Goal: Task Accomplishment & Management: Manage account settings

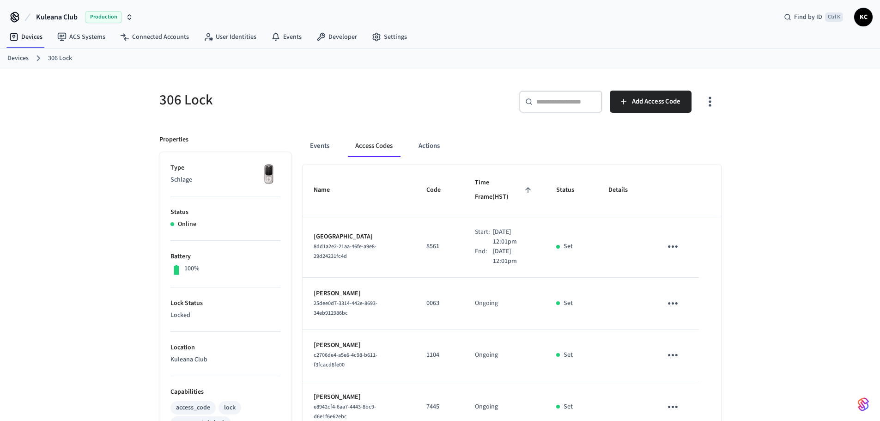
click at [12, 58] on link "Devices" at bounding box center [17, 59] width 21 height 10
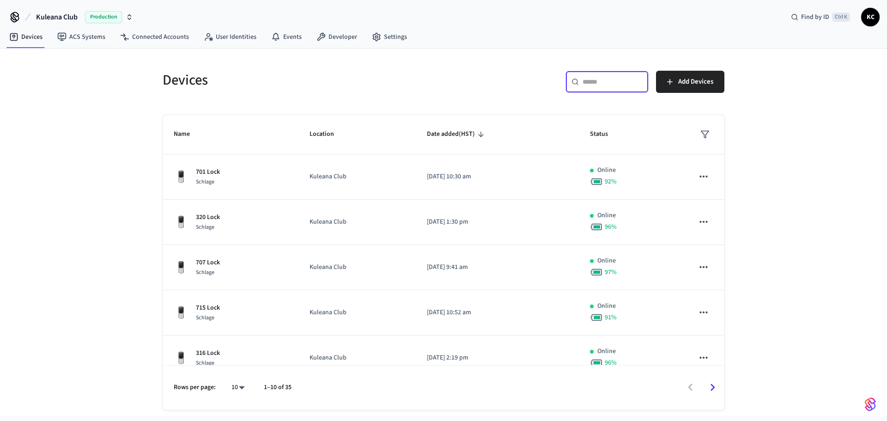
click at [591, 84] on input "text" at bounding box center [613, 81] width 60 height 9
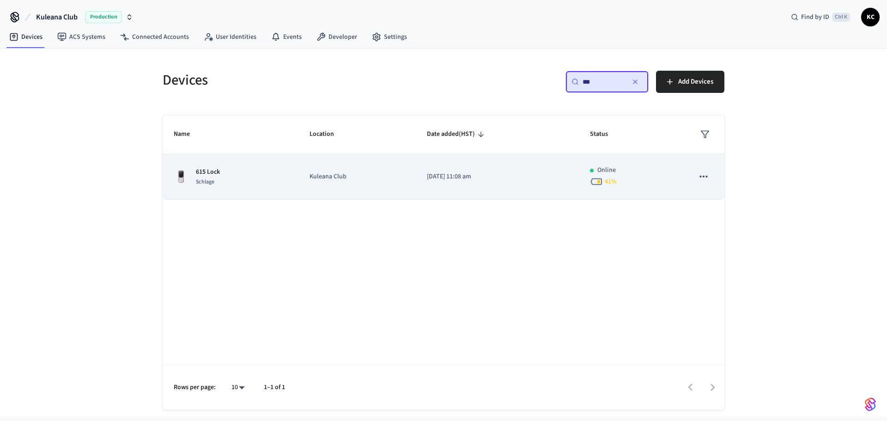
type input "***"
click at [512, 177] on p "[DATE] 11:08 am" at bounding box center [497, 177] width 141 height 10
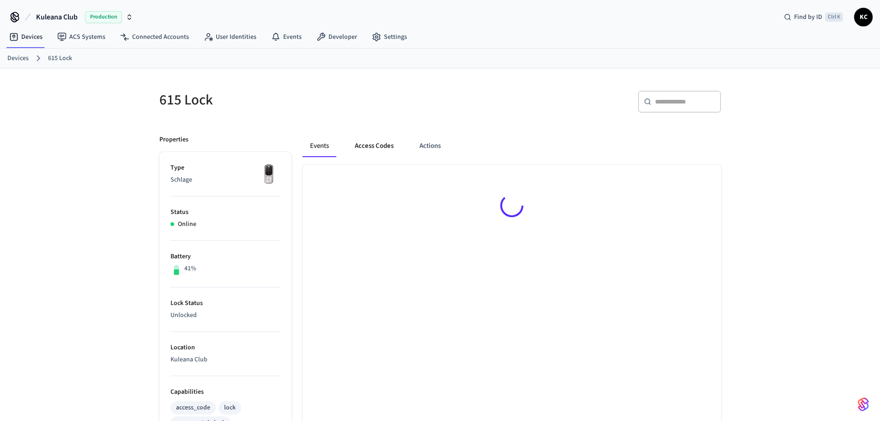
click at [385, 150] on button "Access Codes" at bounding box center [374, 146] width 54 height 22
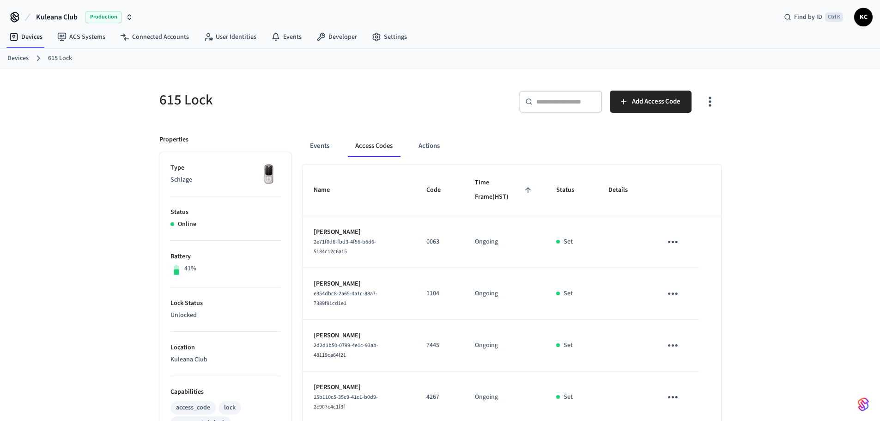
click at [525, 123] on div "615 Lock ​ ​ Add Access Code Properties Type Schlage Status Online Battery 41% …" at bounding box center [440, 402] width 577 height 647
click at [635, 104] on span "Add Access Code" at bounding box center [656, 102] width 49 height 12
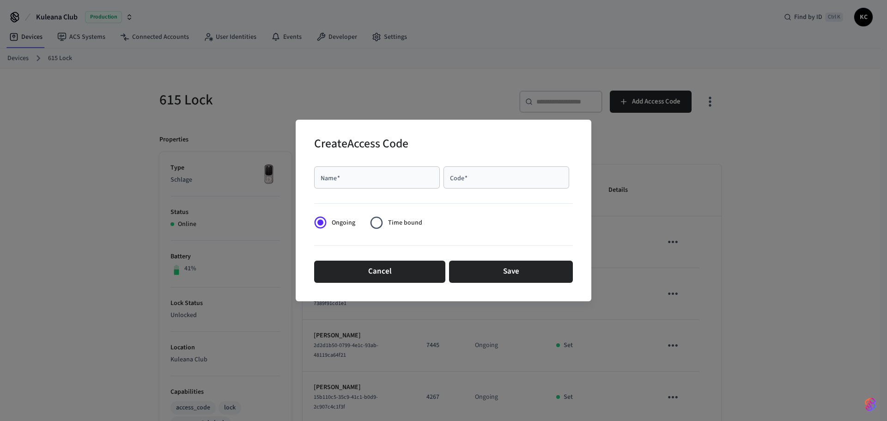
click at [383, 182] on input "Name   *" at bounding box center [377, 177] width 115 height 9
type input "*******"
type input "****"
click at [392, 224] on span "Time bound" at bounding box center [405, 223] width 34 height 10
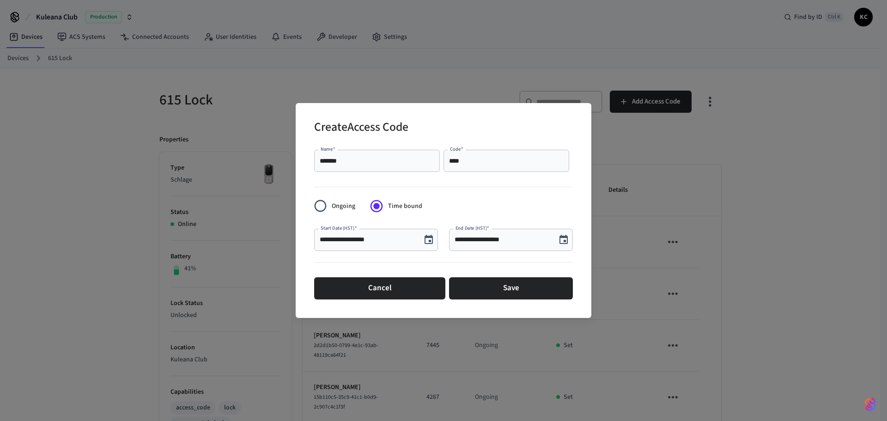
click at [431, 240] on icon "Choose date, selected date is Aug 22, 2025" at bounding box center [429, 239] width 8 height 9
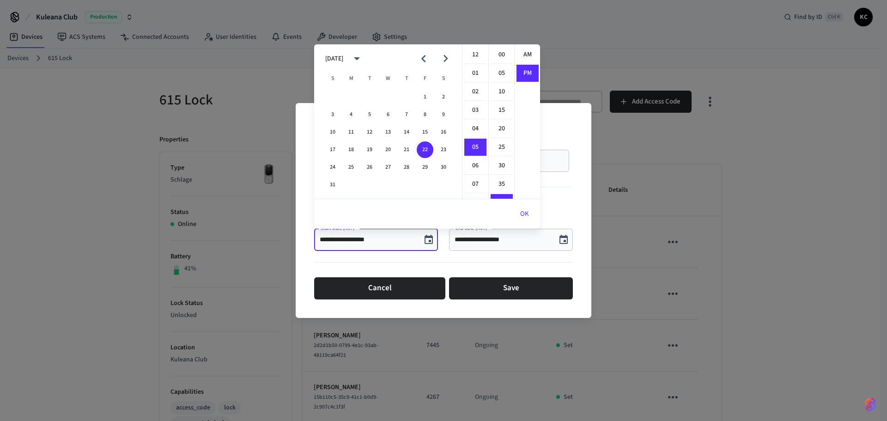
scroll to position [17, 0]
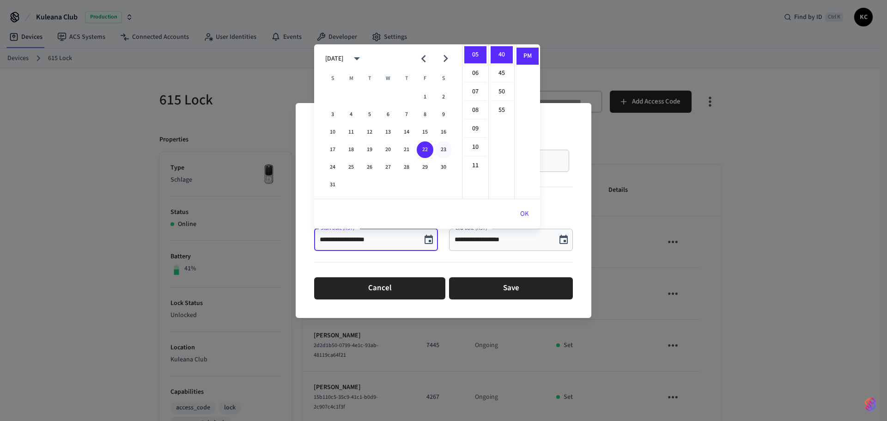
click at [439, 146] on button "23" at bounding box center [443, 149] width 17 height 17
click at [476, 50] on li "12" at bounding box center [475, 55] width 22 height 18
click at [504, 54] on li "00" at bounding box center [502, 55] width 22 height 18
type input "**********"
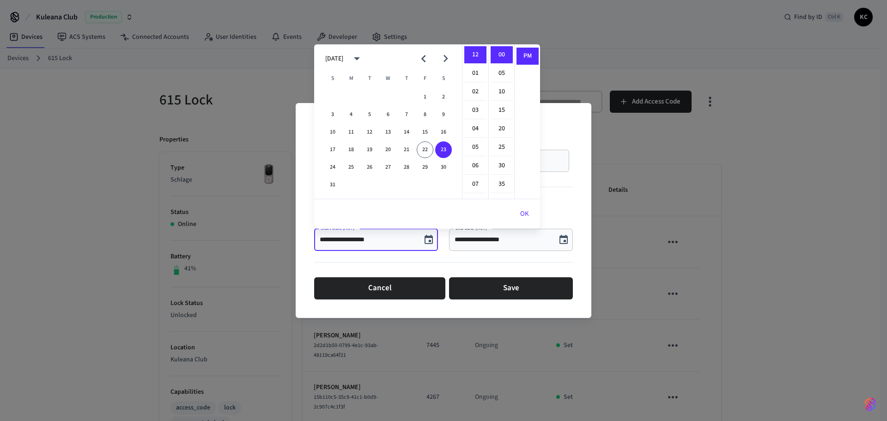
click at [520, 214] on button "OK" at bounding box center [524, 214] width 31 height 22
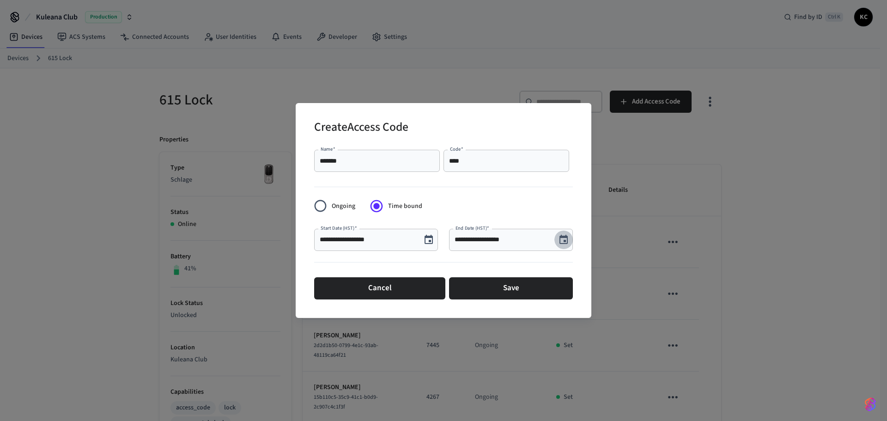
click at [561, 244] on icon "Choose date, selected date is Aug 22, 2025" at bounding box center [564, 239] width 8 height 9
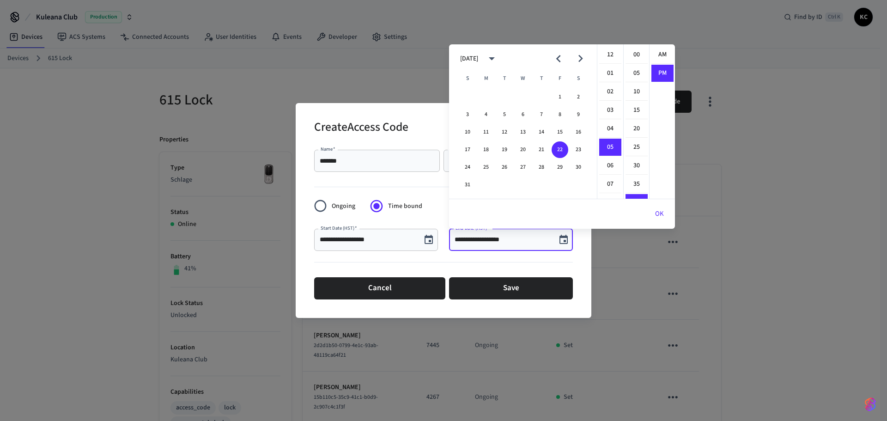
scroll to position [17, 0]
click at [579, 165] on button "30" at bounding box center [578, 167] width 17 height 17
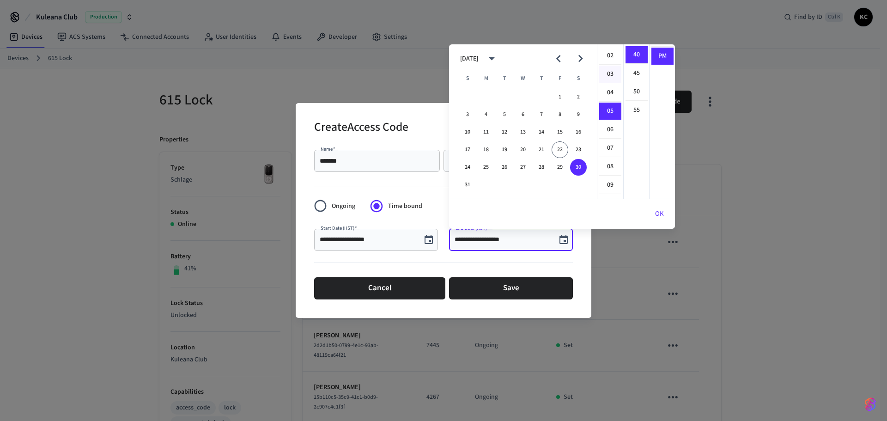
scroll to position [0, 0]
click at [609, 55] on li "12" at bounding box center [610, 55] width 22 height 18
click at [635, 52] on li "00" at bounding box center [637, 55] width 22 height 18
type input "**********"
click at [660, 208] on button "OK" at bounding box center [659, 214] width 31 height 22
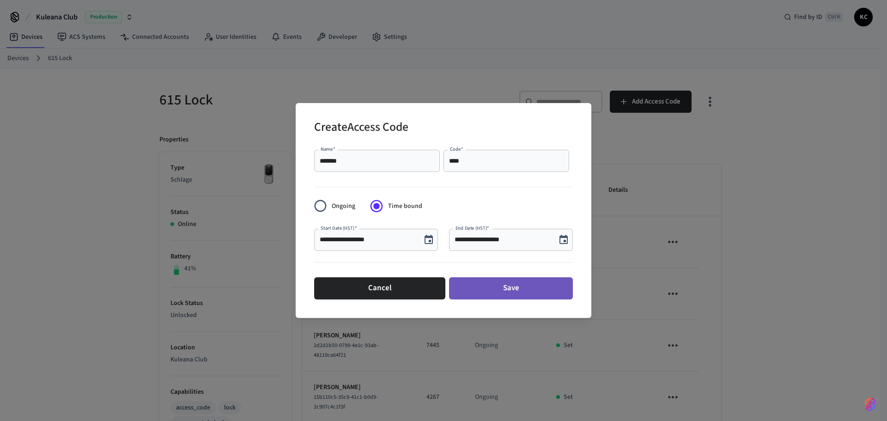
click at [514, 285] on button "Save" at bounding box center [511, 288] width 124 height 22
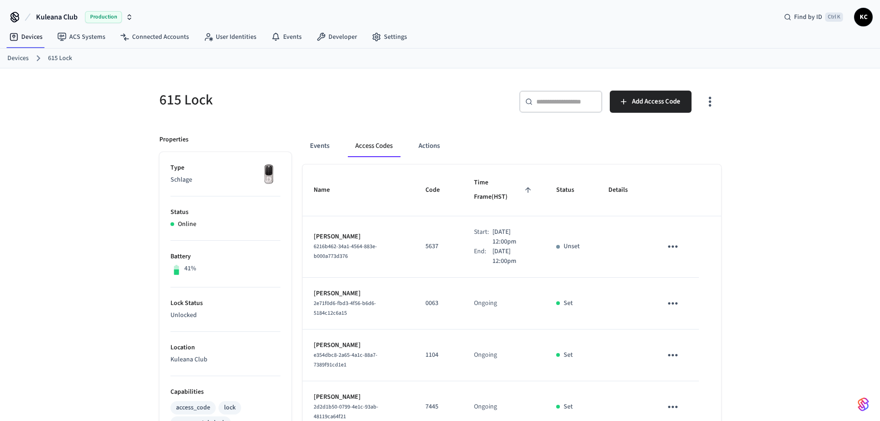
click at [15, 55] on link "Devices" at bounding box center [17, 59] width 21 height 10
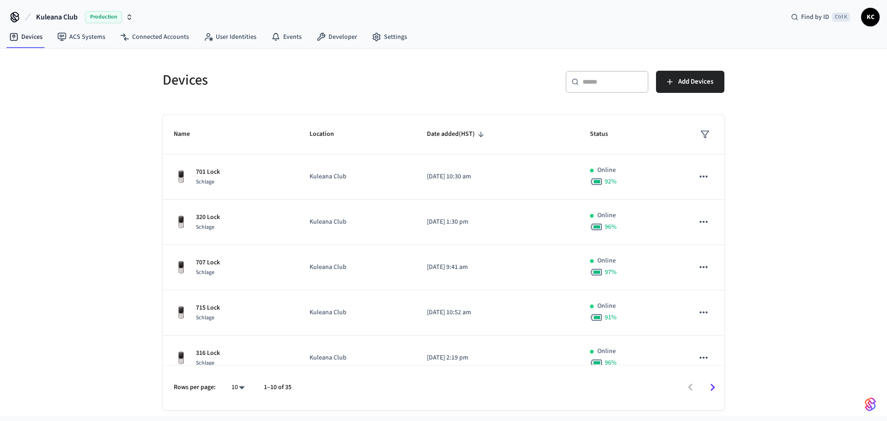
click at [601, 77] on input "text" at bounding box center [613, 81] width 60 height 9
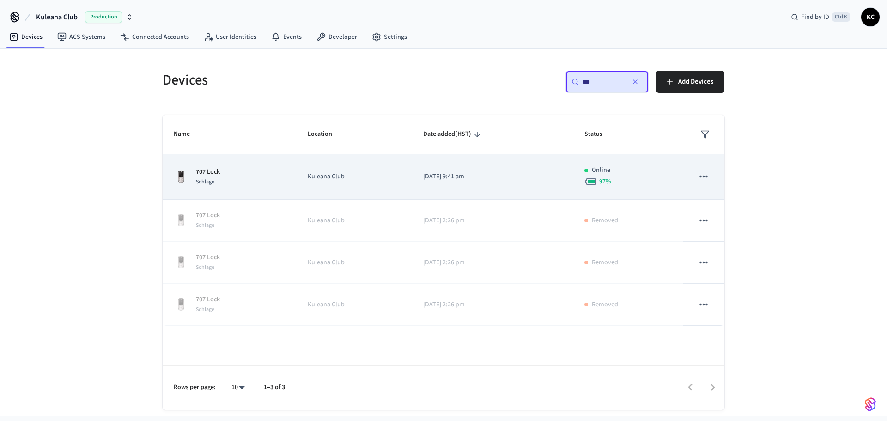
type input "***"
click at [439, 195] on td "[DATE] 9:41 am" at bounding box center [492, 176] width 161 height 45
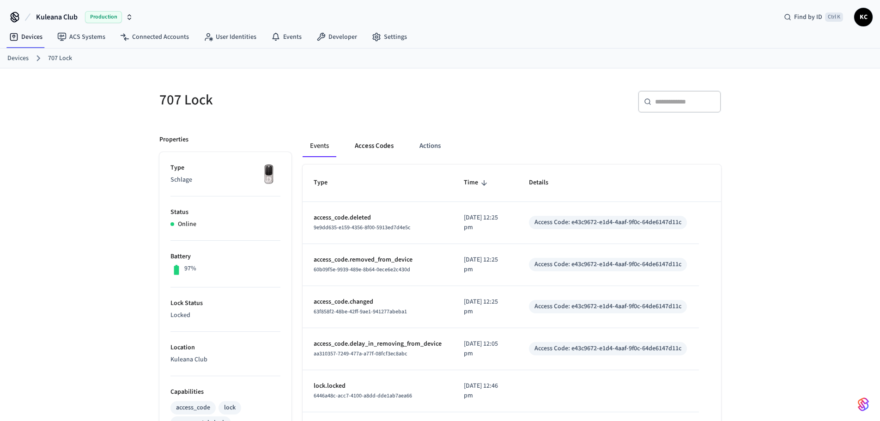
click at [380, 147] on button "Access Codes" at bounding box center [374, 146] width 54 height 22
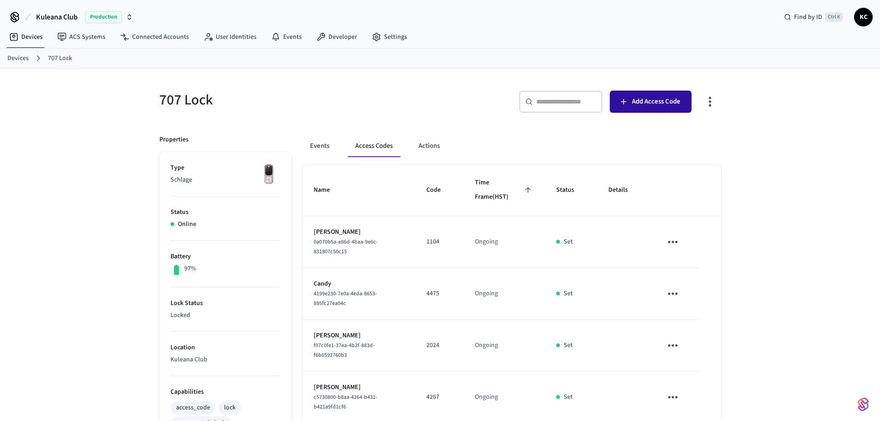
click at [660, 107] on span "Add Access Code" at bounding box center [656, 102] width 49 height 12
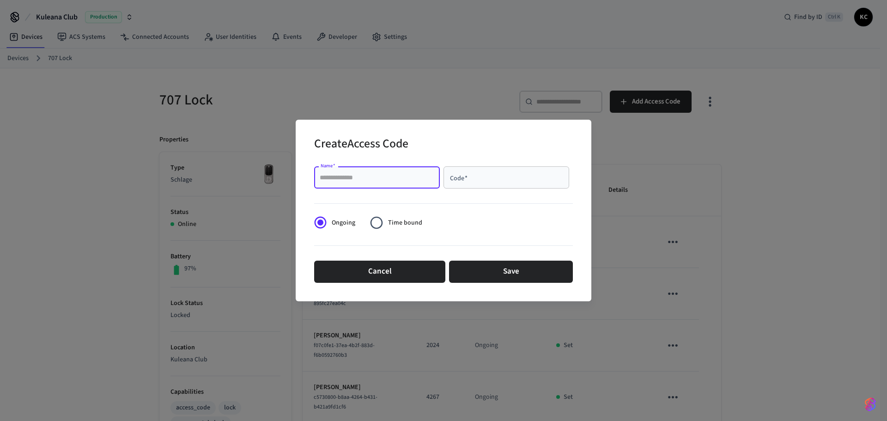
click at [412, 176] on input "Name   *" at bounding box center [377, 177] width 115 height 9
type input "******"
type input "****"
click at [395, 225] on span "Time bound" at bounding box center [405, 223] width 34 height 10
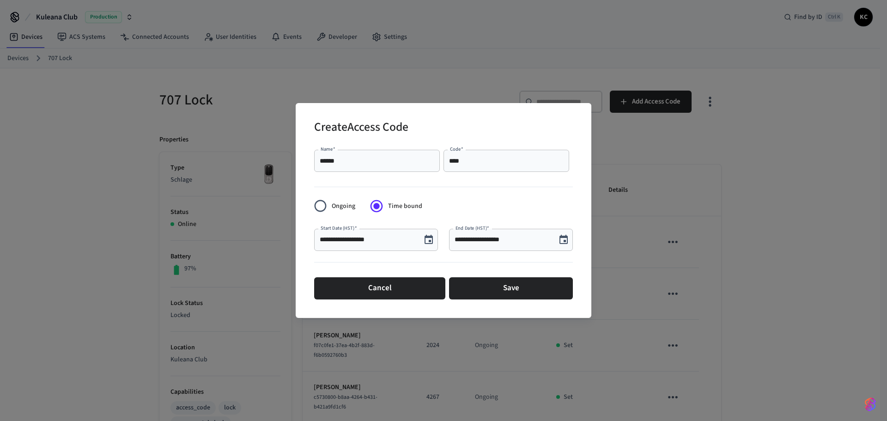
click at [425, 240] on icon "Choose date, selected date is Aug 22, 2025" at bounding box center [428, 239] width 11 height 11
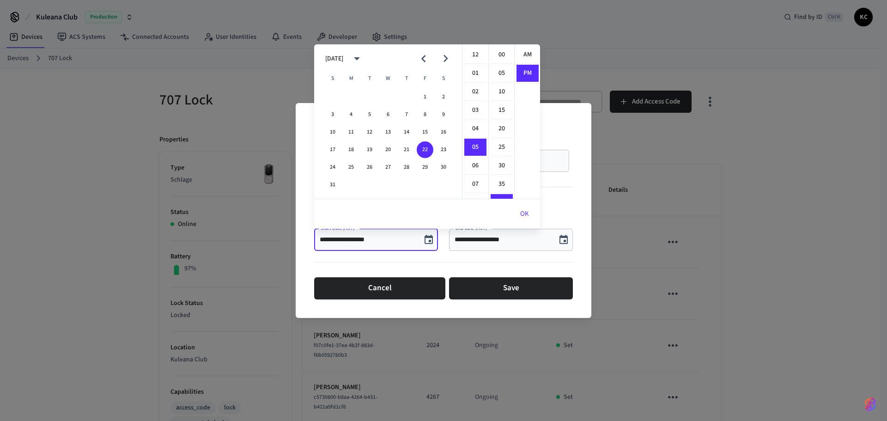
scroll to position [17, 0]
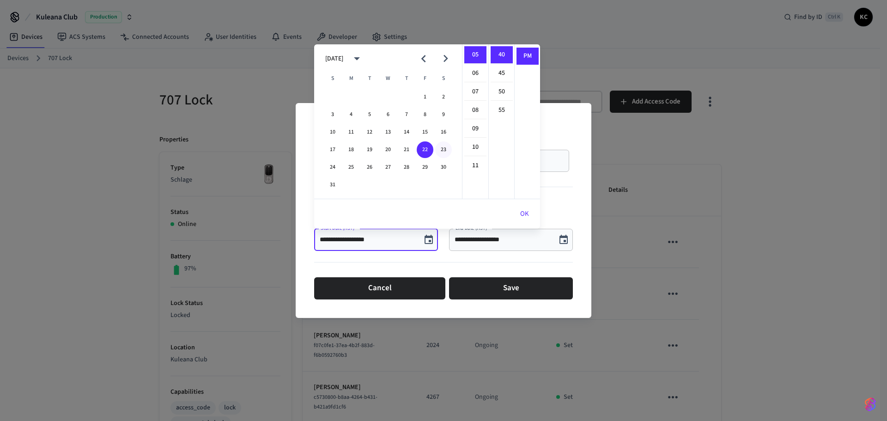
click at [440, 147] on button "23" at bounding box center [443, 149] width 17 height 17
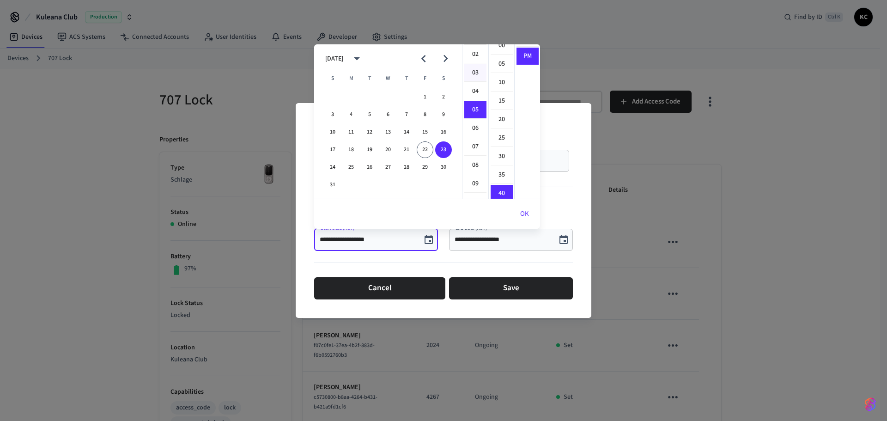
scroll to position [0, 0]
click at [474, 51] on li "12" at bounding box center [475, 55] width 22 height 18
click at [501, 55] on li "00" at bounding box center [502, 55] width 22 height 18
type input "**********"
click at [524, 211] on button "OK" at bounding box center [524, 214] width 31 height 22
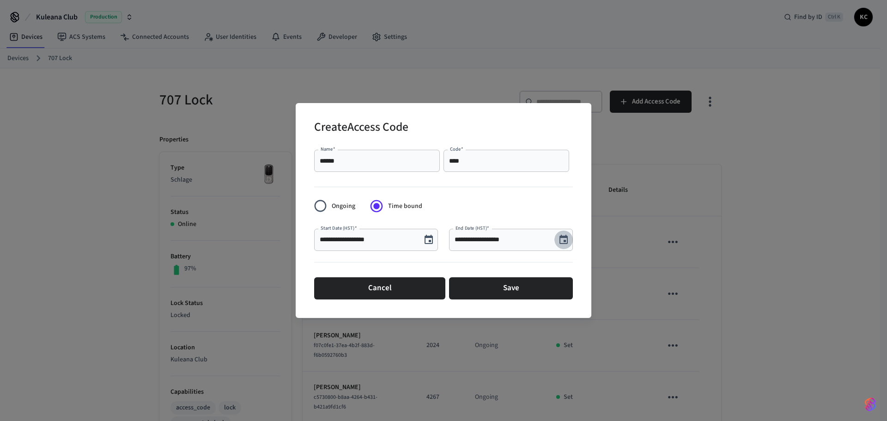
click at [563, 239] on icon "Choose date, selected date is Aug 22, 2025" at bounding box center [563, 239] width 11 height 11
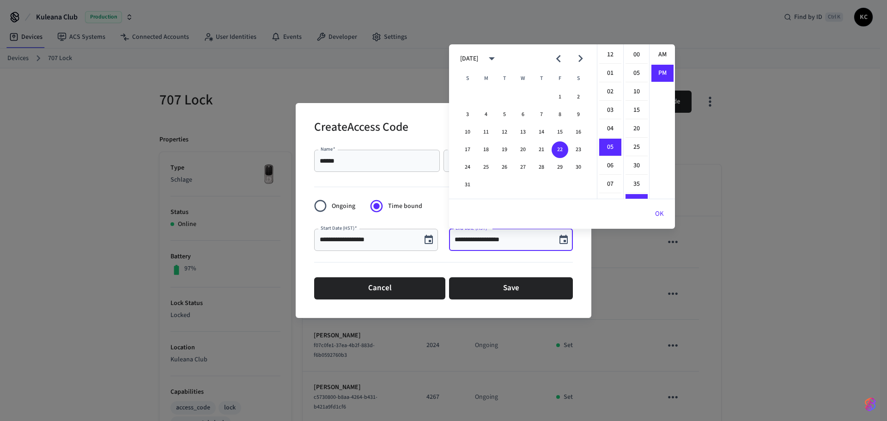
scroll to position [17, 0]
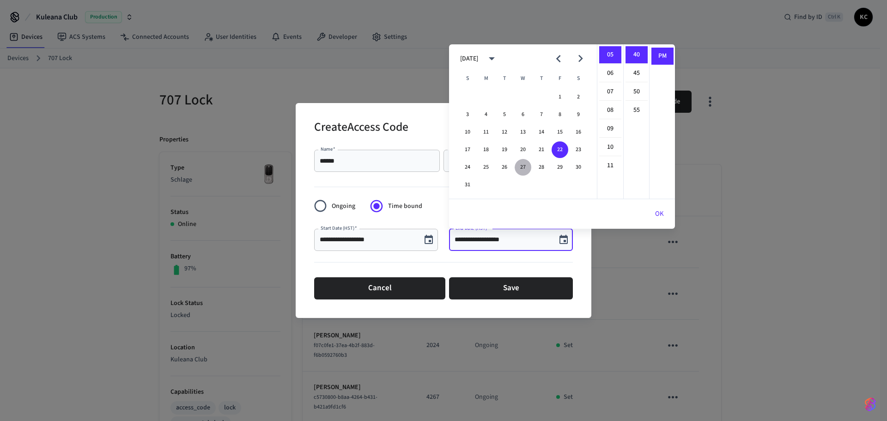
click at [522, 171] on button "27" at bounding box center [523, 167] width 17 height 17
click at [611, 55] on li "12" at bounding box center [610, 55] width 22 height 18
click at [634, 55] on li "00" at bounding box center [637, 55] width 22 height 18
type input "**********"
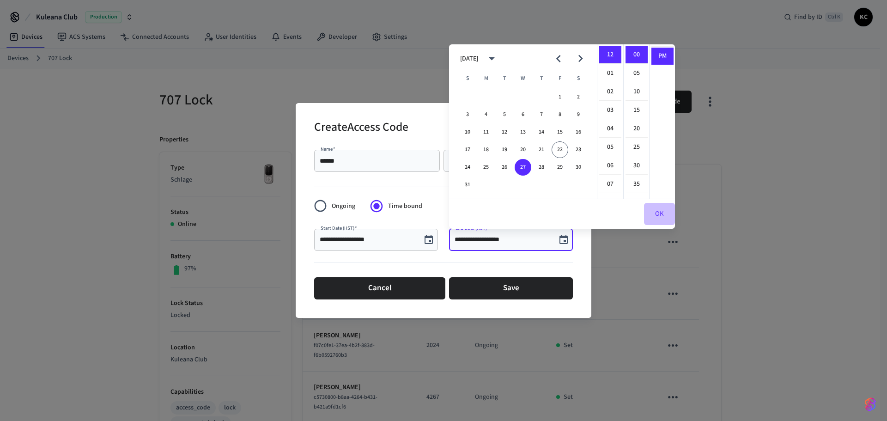
click at [653, 207] on button "OK" at bounding box center [659, 214] width 31 height 22
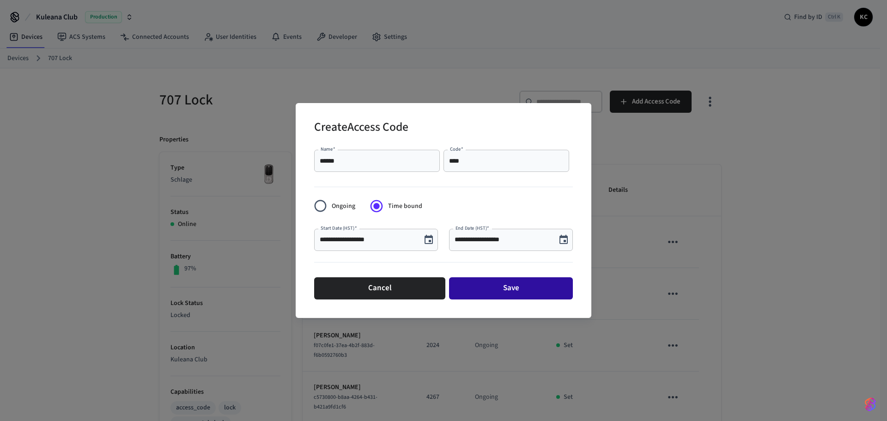
click at [517, 284] on button "Save" at bounding box center [511, 288] width 124 height 22
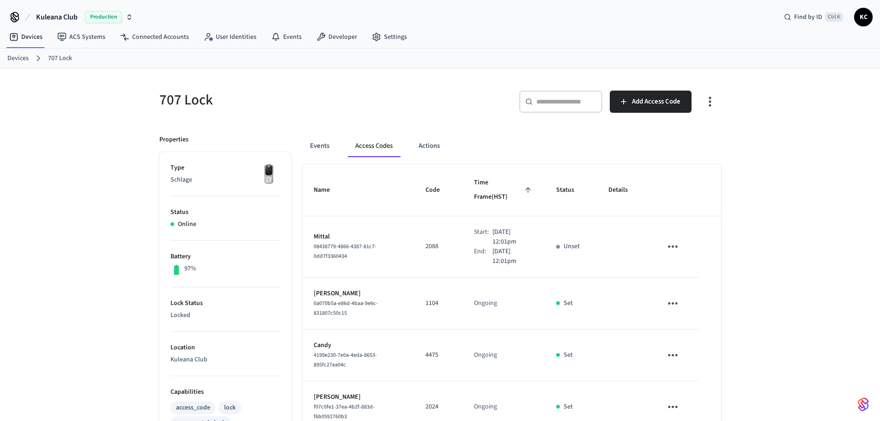
click at [20, 60] on link "Devices" at bounding box center [17, 59] width 21 height 10
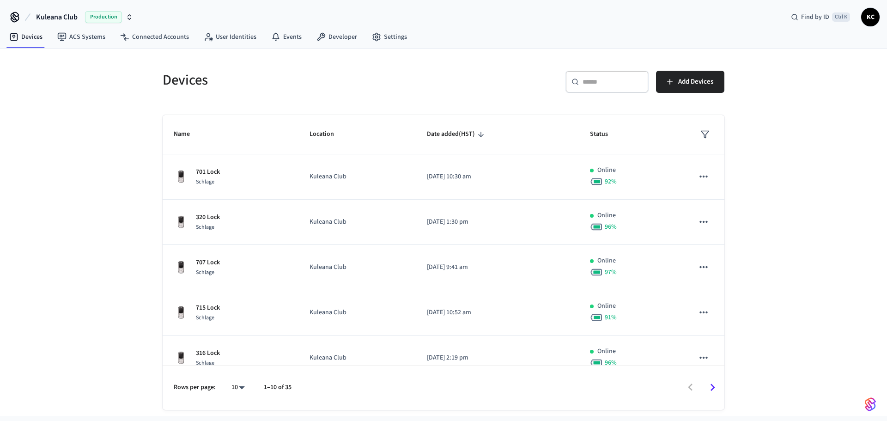
click at [595, 77] on input "text" at bounding box center [613, 81] width 60 height 9
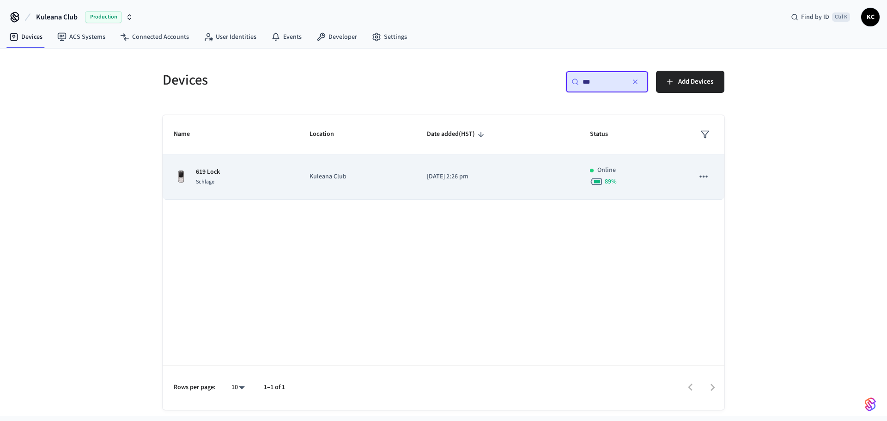
type input "***"
click at [442, 178] on p "[DATE] 2:26 pm" at bounding box center [497, 177] width 141 height 10
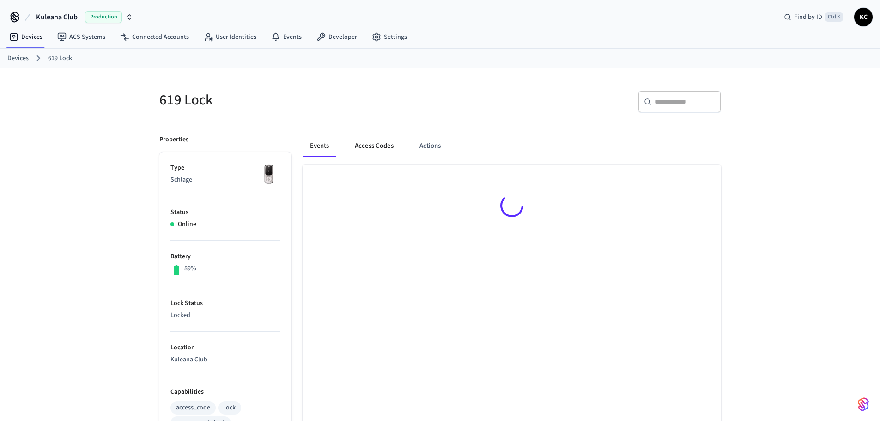
click at [370, 140] on button "Access Codes" at bounding box center [374, 146] width 54 height 22
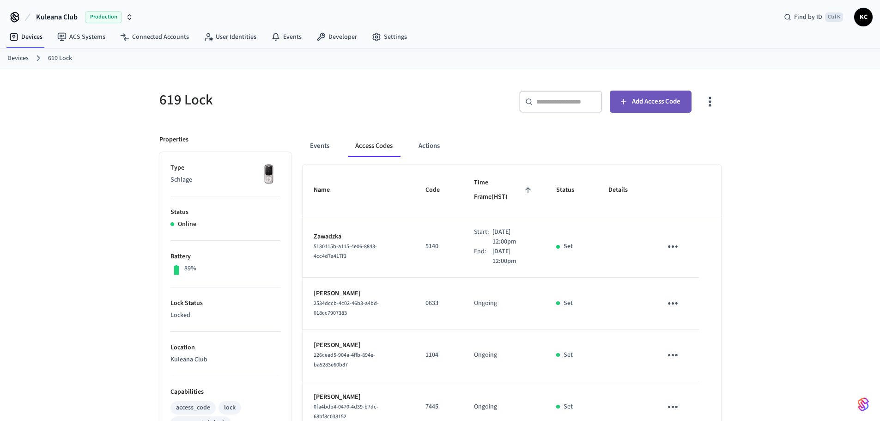
click at [637, 104] on span "Add Access Code" at bounding box center [656, 102] width 49 height 12
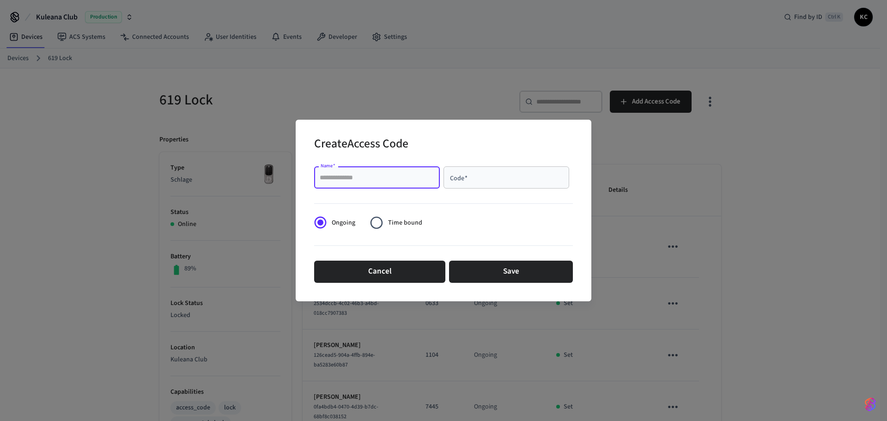
click at [398, 174] on input "Name   *" at bounding box center [377, 177] width 115 height 9
type input "*********"
type input "****"
click at [413, 219] on span "Time bound" at bounding box center [405, 223] width 34 height 10
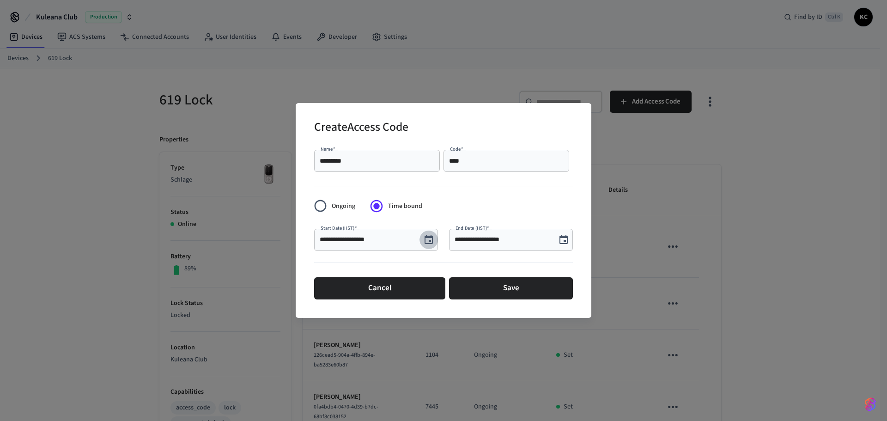
click at [427, 241] on icon "Choose date, selected date is Aug 22, 2025" at bounding box center [428, 239] width 11 height 11
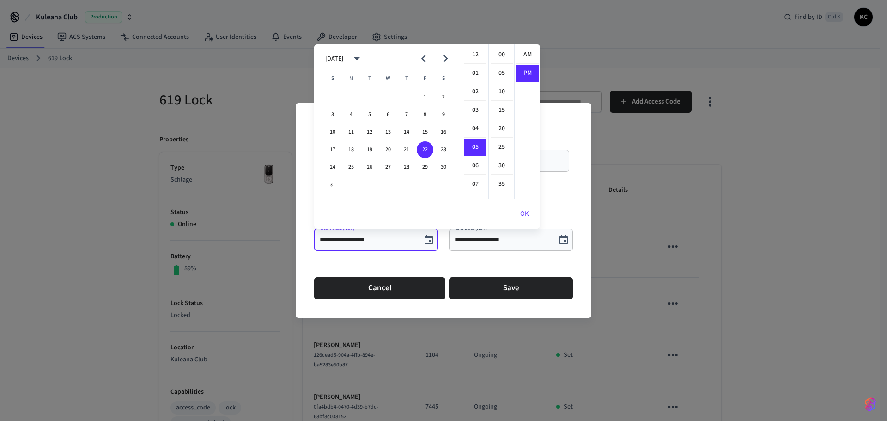
scroll to position [17, 0]
click at [442, 146] on button "23" at bounding box center [443, 149] width 17 height 17
click at [475, 53] on li "12" at bounding box center [475, 55] width 22 height 18
click at [499, 54] on li "00" at bounding box center [502, 55] width 22 height 18
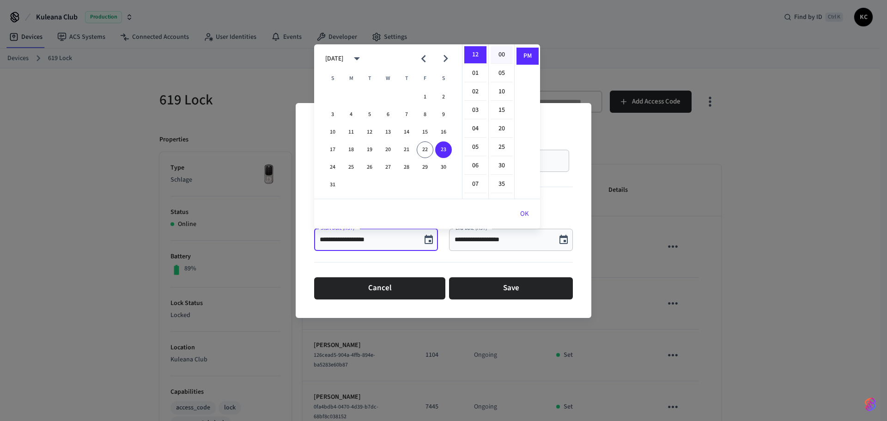
type input "**********"
click at [524, 213] on button "OK" at bounding box center [524, 214] width 31 height 22
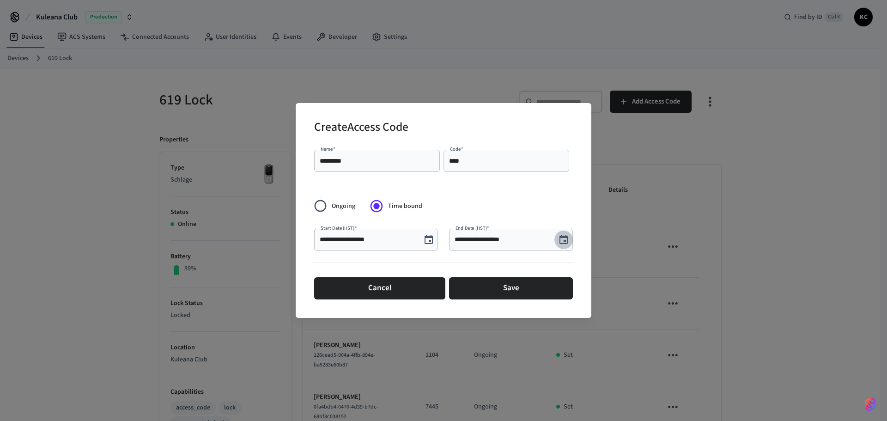
click at [569, 243] on icon "Choose date, selected date is Aug 22, 2025" at bounding box center [563, 239] width 11 height 11
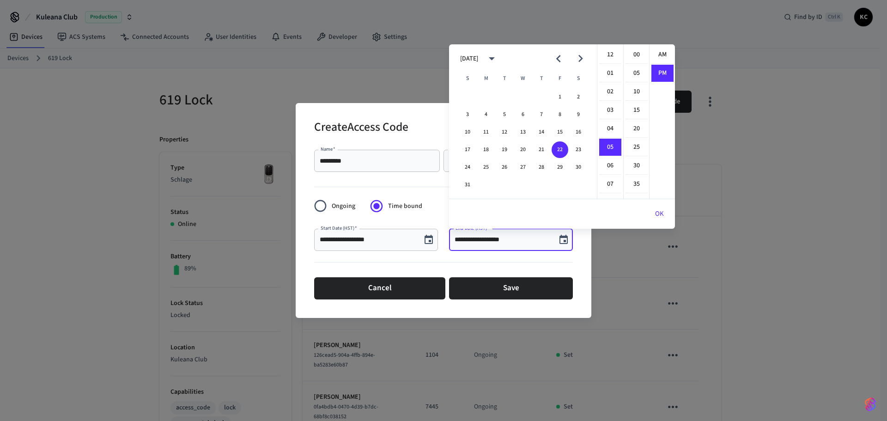
scroll to position [17, 0]
click at [558, 167] on button "29" at bounding box center [560, 167] width 17 height 17
click at [612, 54] on li "12" at bounding box center [610, 55] width 22 height 18
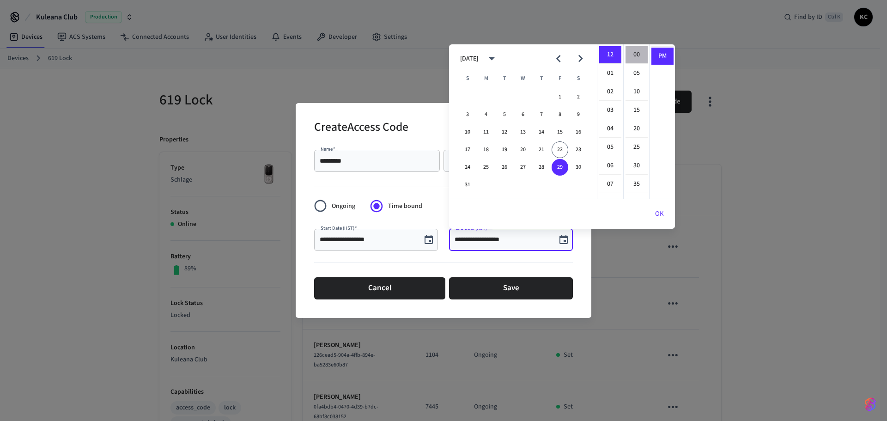
click at [634, 51] on li "00" at bounding box center [637, 55] width 22 height 18
type input "**********"
click at [654, 214] on button "OK" at bounding box center [659, 214] width 31 height 22
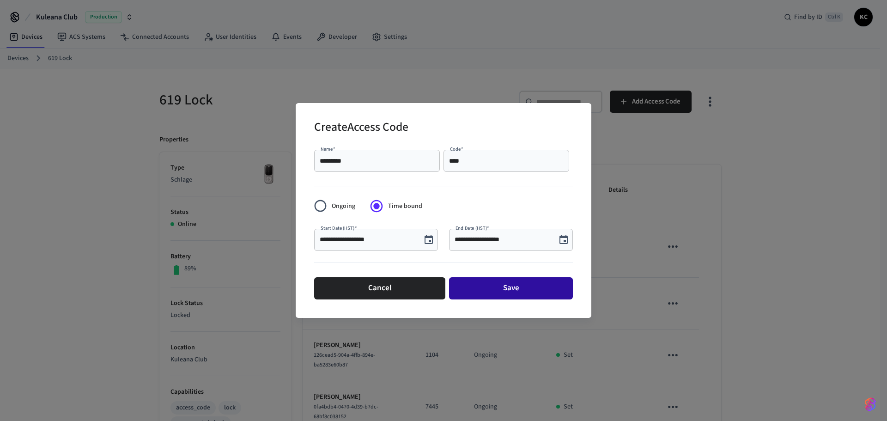
click at [535, 284] on button "Save" at bounding box center [511, 288] width 124 height 22
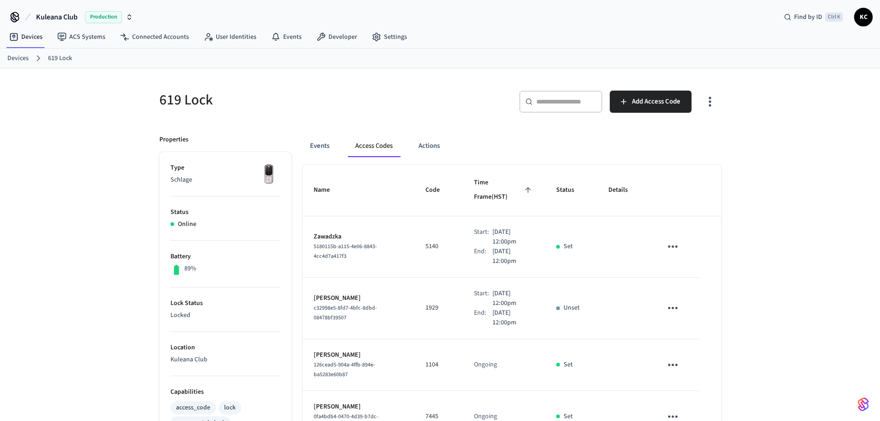
click at [19, 59] on link "Devices" at bounding box center [17, 59] width 21 height 10
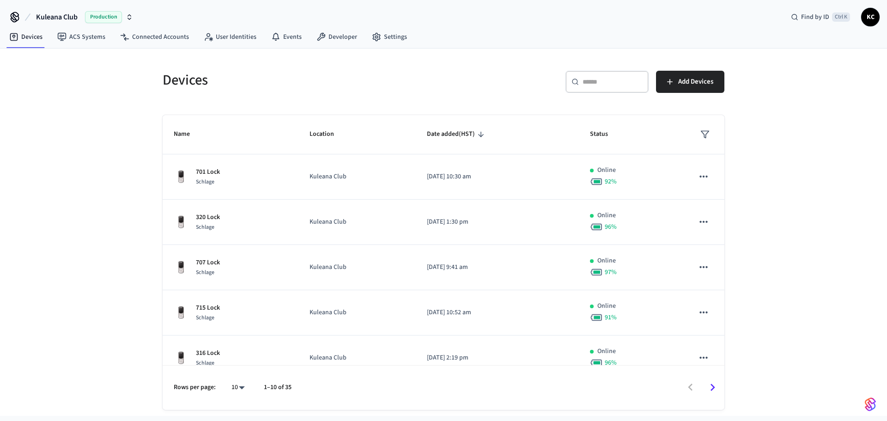
click at [625, 88] on div "​ ​" at bounding box center [607, 82] width 83 height 22
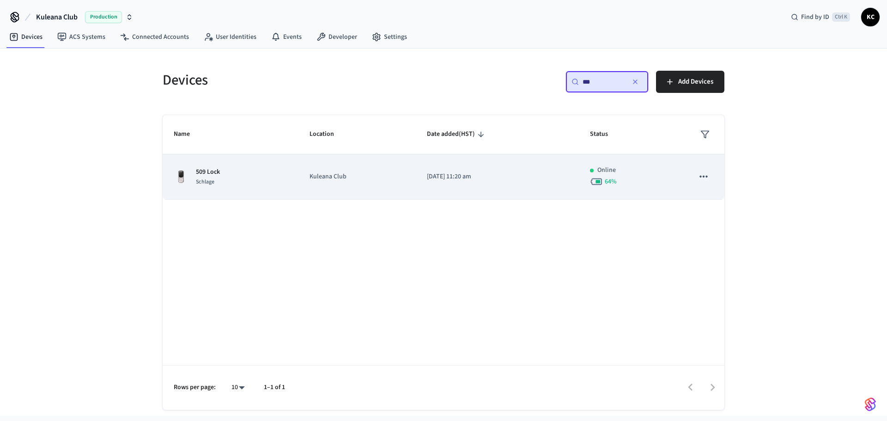
type input "***"
click at [425, 193] on td "[DATE] 11:20 am" at bounding box center [497, 176] width 163 height 45
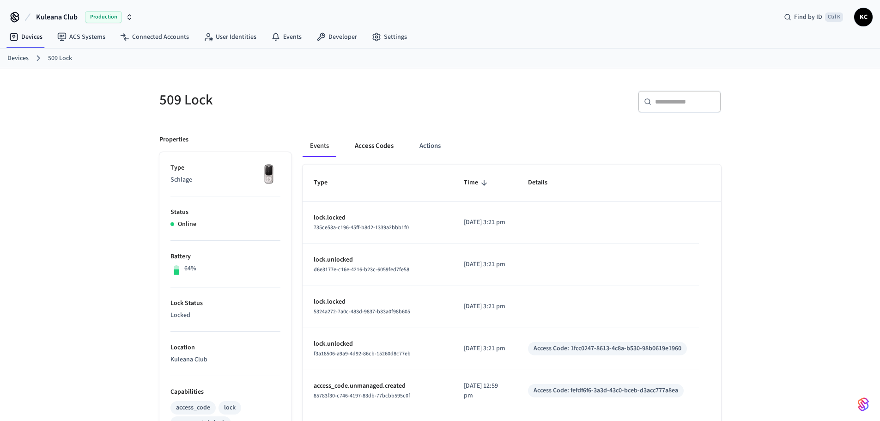
click at [368, 147] on button "Access Codes" at bounding box center [374, 146] width 54 height 22
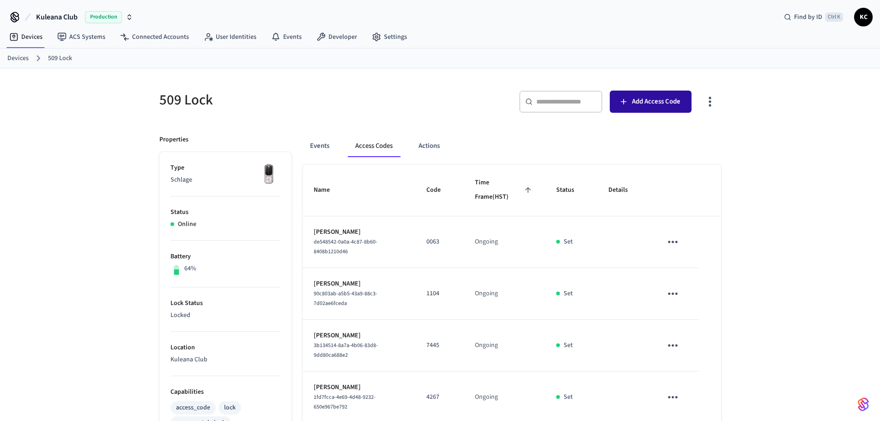
click at [633, 101] on span "Add Access Code" at bounding box center [656, 102] width 49 height 12
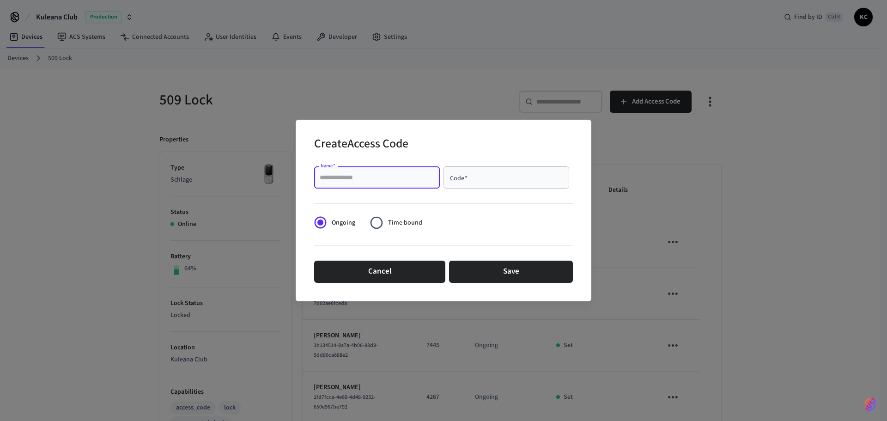
click at [409, 176] on input "Name   *" at bounding box center [377, 177] width 115 height 9
type input "****"
click at [405, 220] on span "Time bound" at bounding box center [405, 223] width 34 height 10
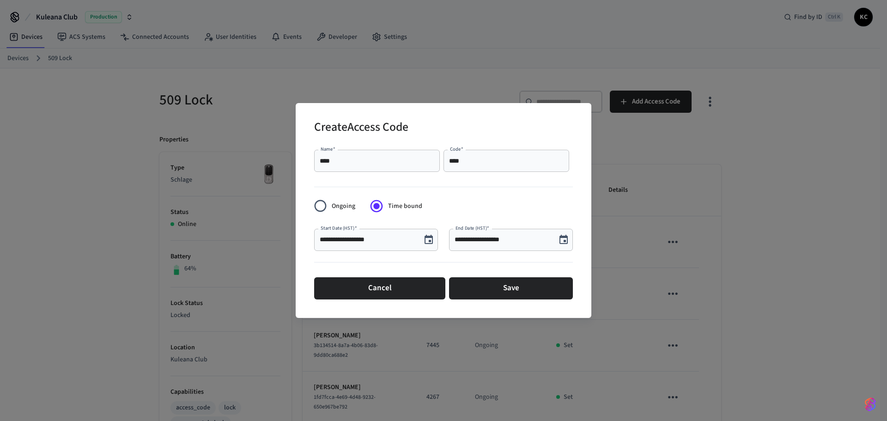
click at [427, 240] on icon "Choose date, selected date is Aug 22, 2025" at bounding box center [428, 239] width 11 height 11
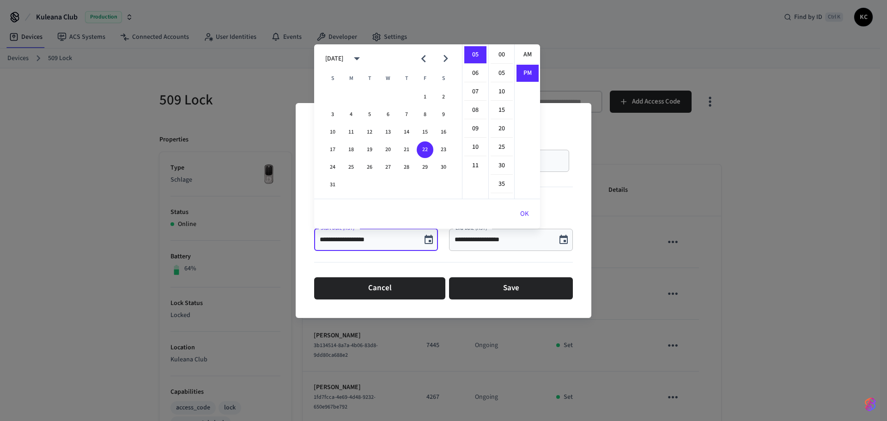
scroll to position [17, 0]
click at [445, 151] on button "23" at bounding box center [443, 149] width 17 height 17
click at [477, 55] on li "12" at bounding box center [475, 55] width 22 height 18
click at [496, 54] on li "00" at bounding box center [502, 55] width 22 height 18
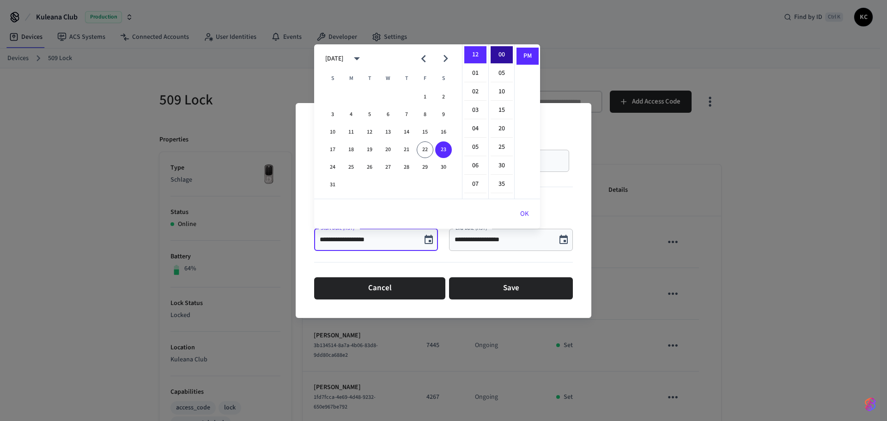
type input "**********"
click at [523, 210] on button "OK" at bounding box center [524, 214] width 31 height 22
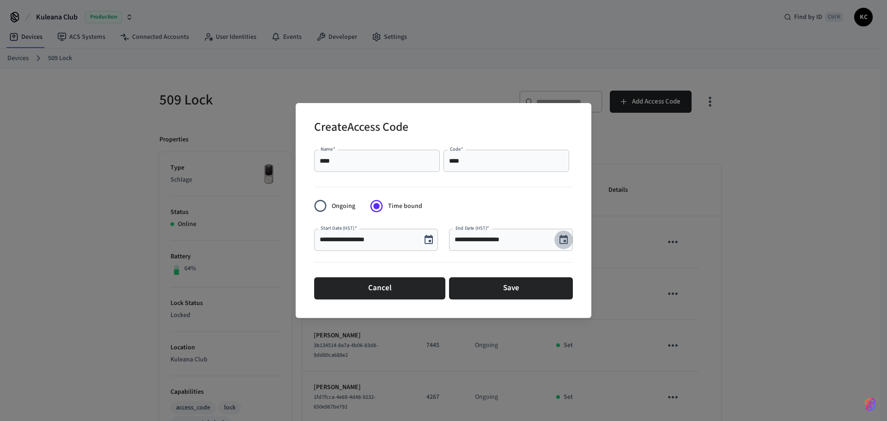
click at [568, 239] on icon "Choose date, selected date is Aug 22, 2025" at bounding box center [564, 239] width 8 height 9
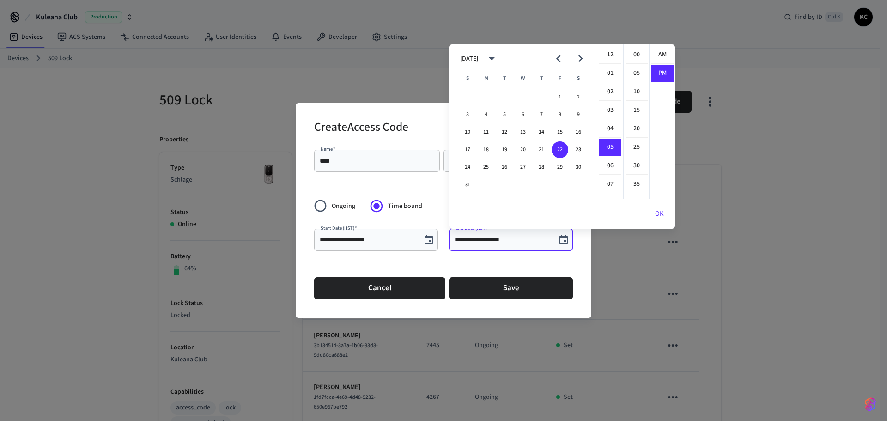
scroll to position [17, 0]
click at [503, 166] on button "26" at bounding box center [504, 167] width 17 height 17
click at [612, 53] on li "12" at bounding box center [610, 55] width 22 height 18
click at [636, 55] on li "00" at bounding box center [637, 55] width 22 height 18
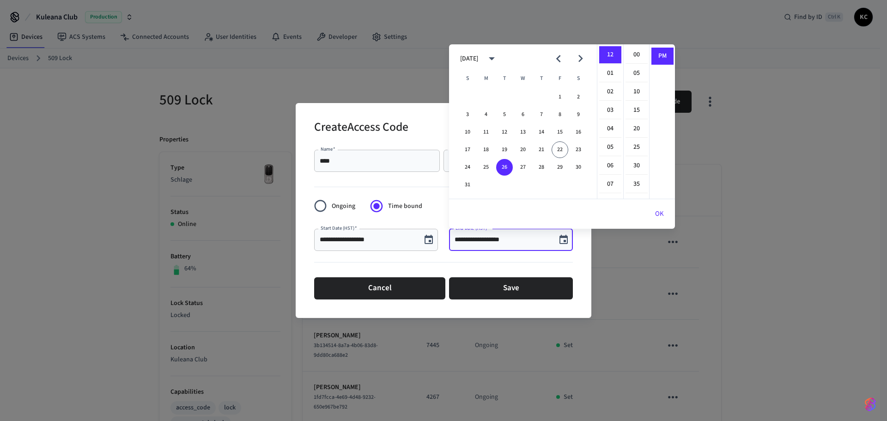
type input "**********"
click at [658, 213] on button "OK" at bounding box center [659, 214] width 31 height 22
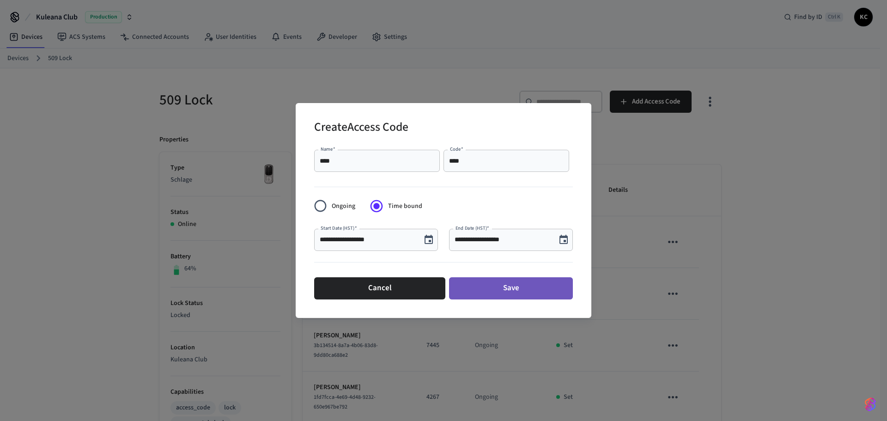
click at [536, 287] on button "Save" at bounding box center [511, 288] width 124 height 22
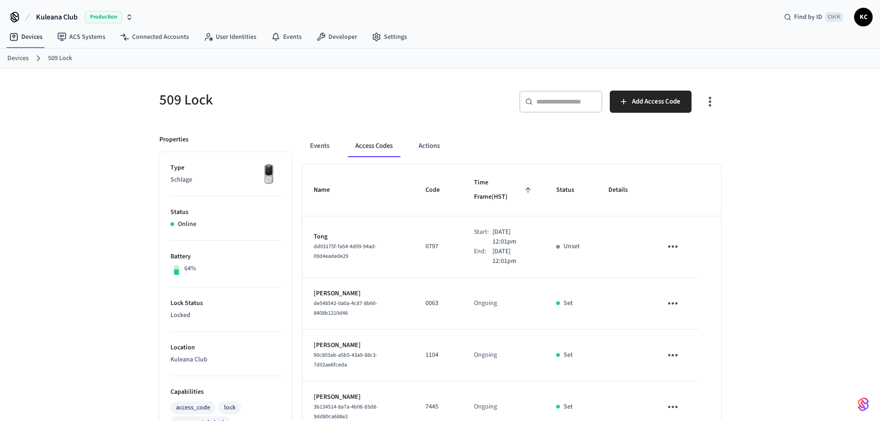
click at [20, 57] on link "Devices" at bounding box center [17, 59] width 21 height 10
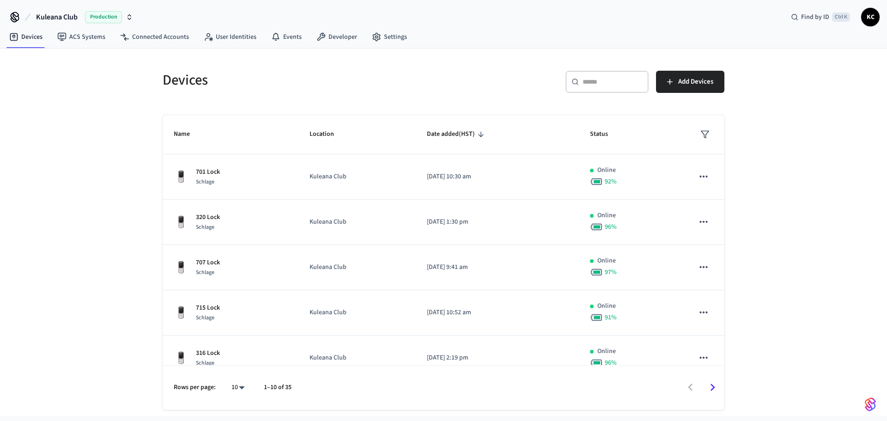
click at [594, 88] on div "​ ​" at bounding box center [607, 82] width 83 height 22
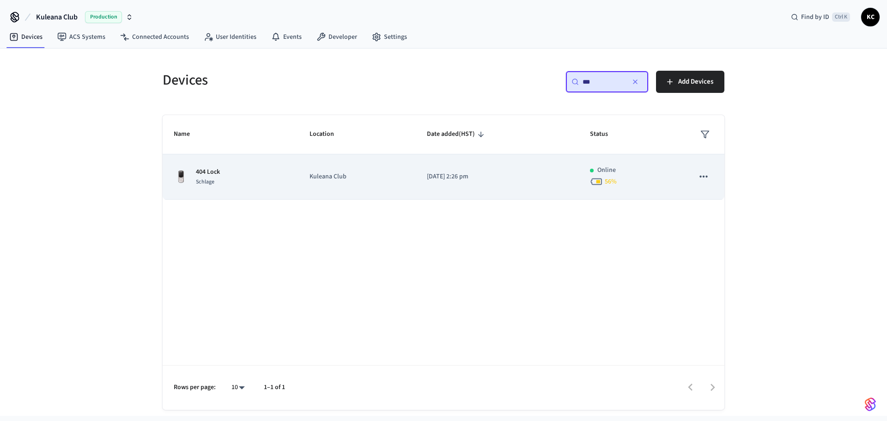
type input "***"
click at [476, 171] on td "[DATE] 2:26 pm" at bounding box center [497, 176] width 163 height 45
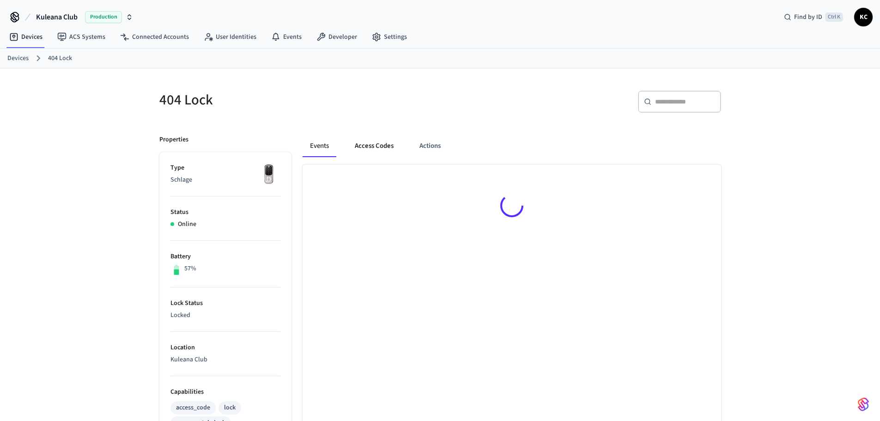
click at [381, 142] on button "Access Codes" at bounding box center [374, 146] width 54 height 22
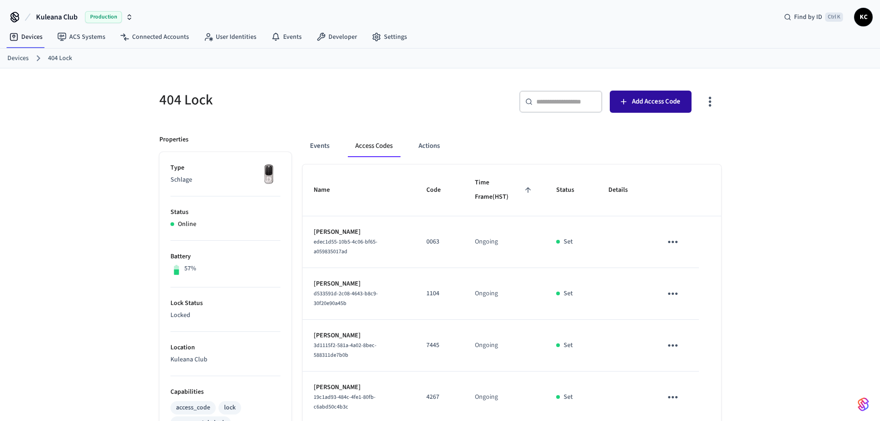
click at [643, 102] on span "Add Access Code" at bounding box center [656, 102] width 49 height 12
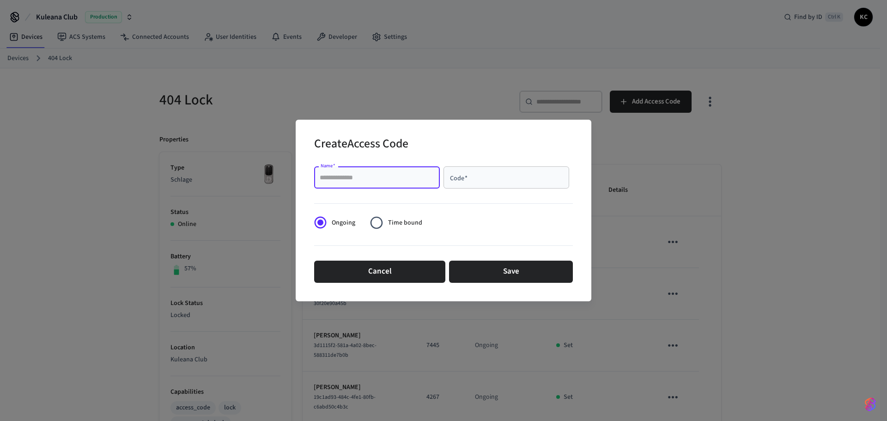
click at [395, 176] on input "Name   *" at bounding box center [377, 177] width 115 height 9
type input "********"
type input "****"
click at [392, 213] on label "Time bound" at bounding box center [393, 222] width 57 height 23
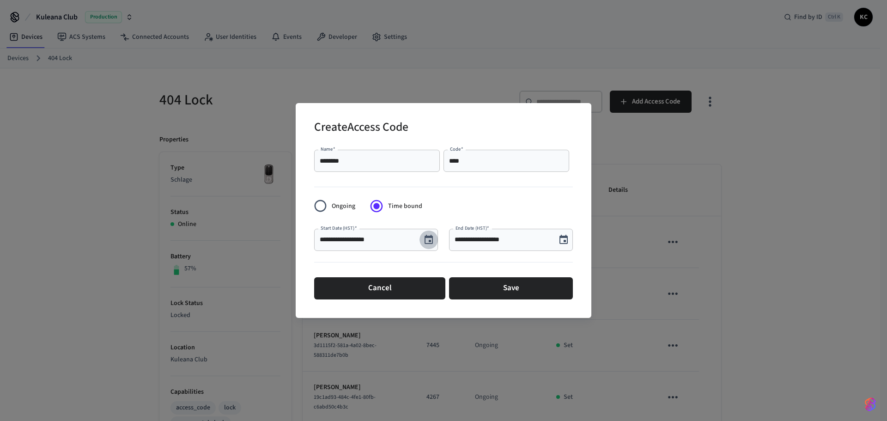
click at [429, 240] on icon "Choose date, selected date is Aug 22, 2025" at bounding box center [429, 239] width 8 height 9
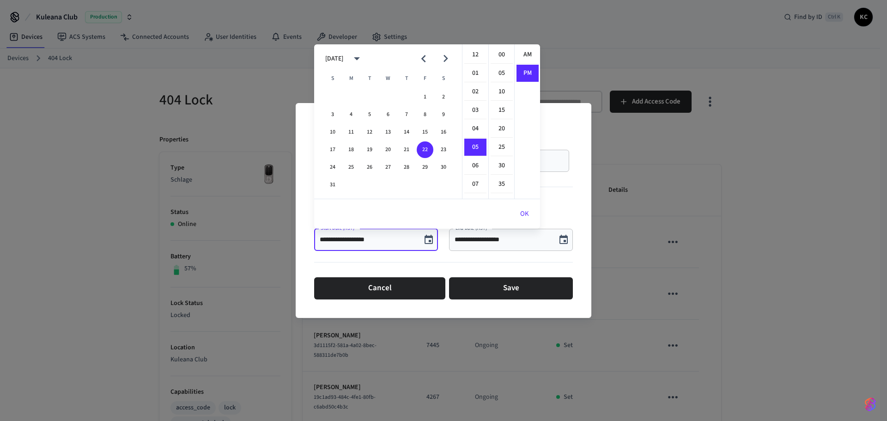
scroll to position [17, 0]
click at [441, 152] on button "23" at bounding box center [443, 149] width 17 height 17
click at [474, 49] on li "12" at bounding box center [475, 55] width 22 height 18
click at [498, 52] on li "00" at bounding box center [502, 55] width 22 height 18
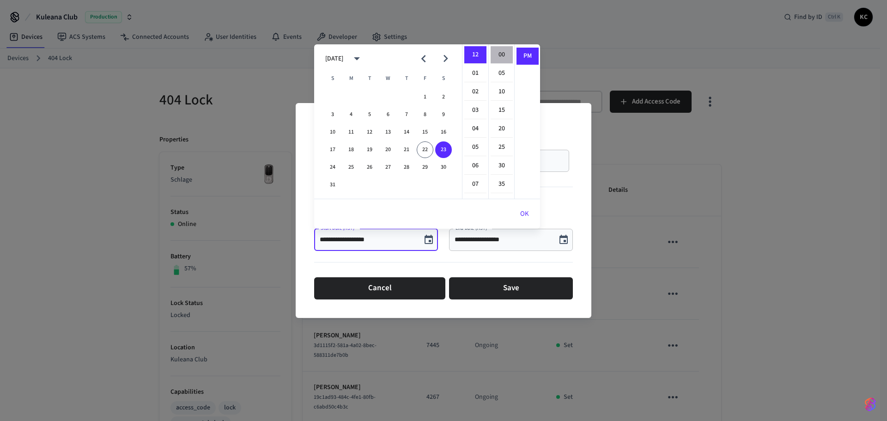
type input "**********"
click at [520, 216] on button "OK" at bounding box center [524, 214] width 31 height 22
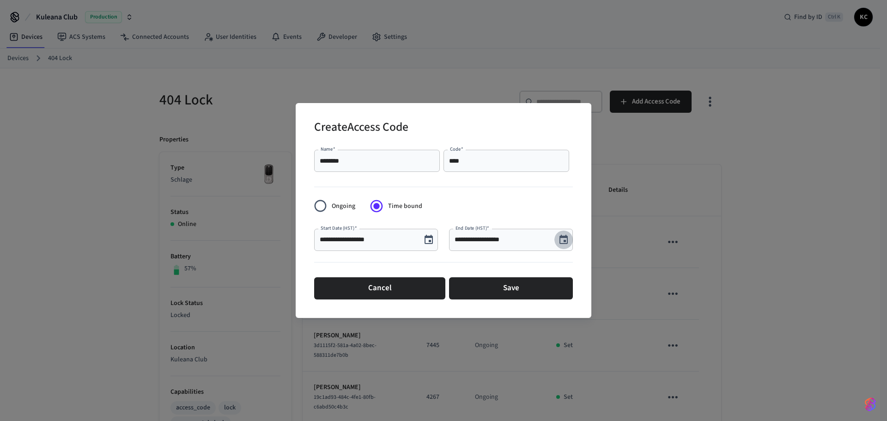
click at [567, 241] on icon "Choose date, selected date is Aug 22, 2025" at bounding box center [564, 239] width 8 height 9
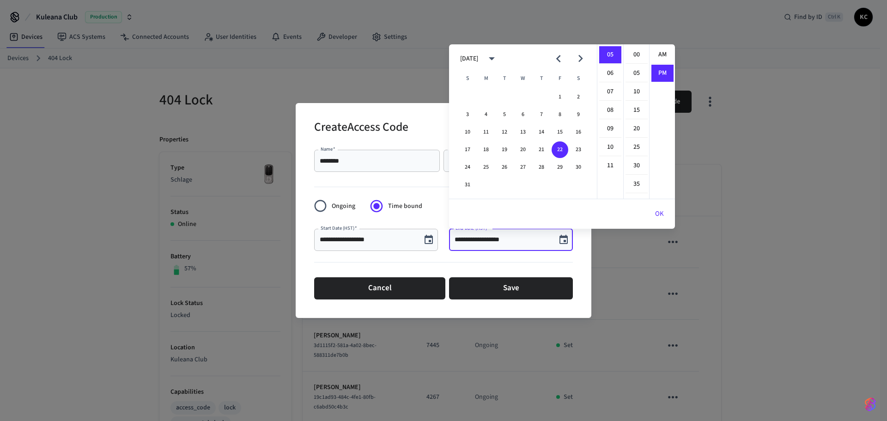
scroll to position [17, 0]
click at [480, 162] on button "25" at bounding box center [486, 167] width 17 height 17
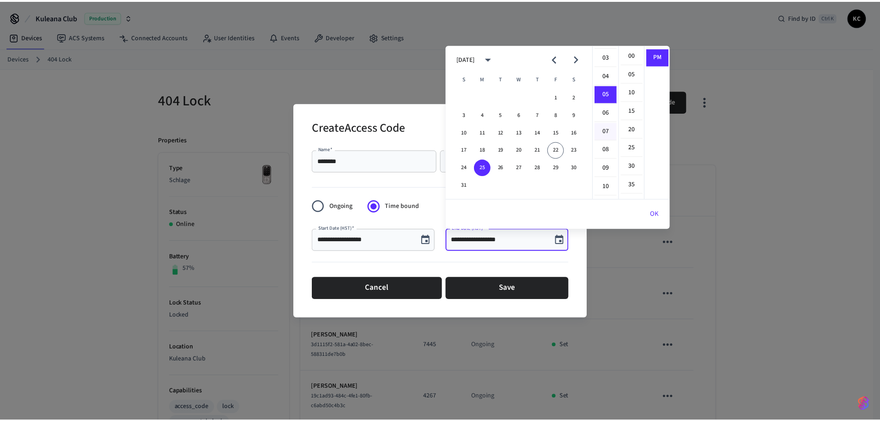
scroll to position [0, 0]
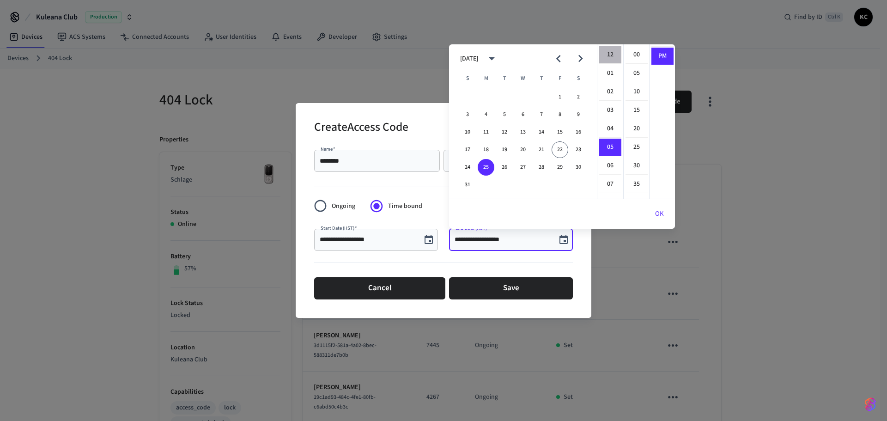
click at [609, 54] on li "12" at bounding box center [610, 55] width 22 height 18
click at [634, 52] on li "00" at bounding box center [637, 55] width 22 height 18
type input "**********"
click at [656, 208] on button "OK" at bounding box center [659, 214] width 31 height 22
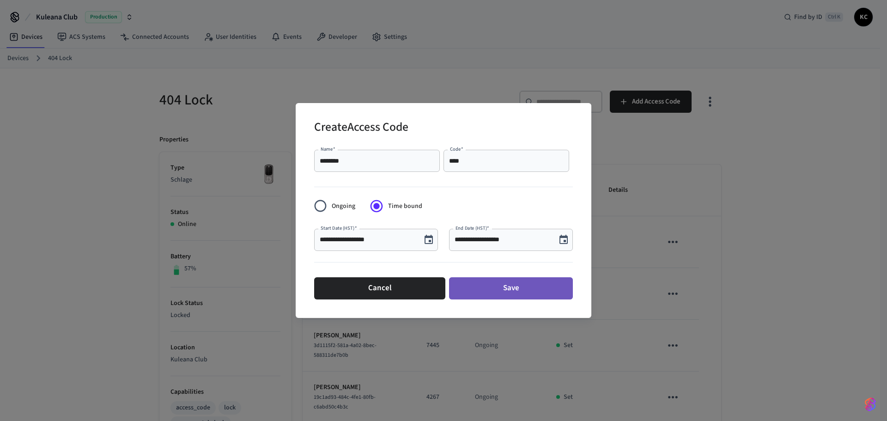
click at [517, 280] on button "Save" at bounding box center [511, 288] width 124 height 22
